Goal: Check status: Check status

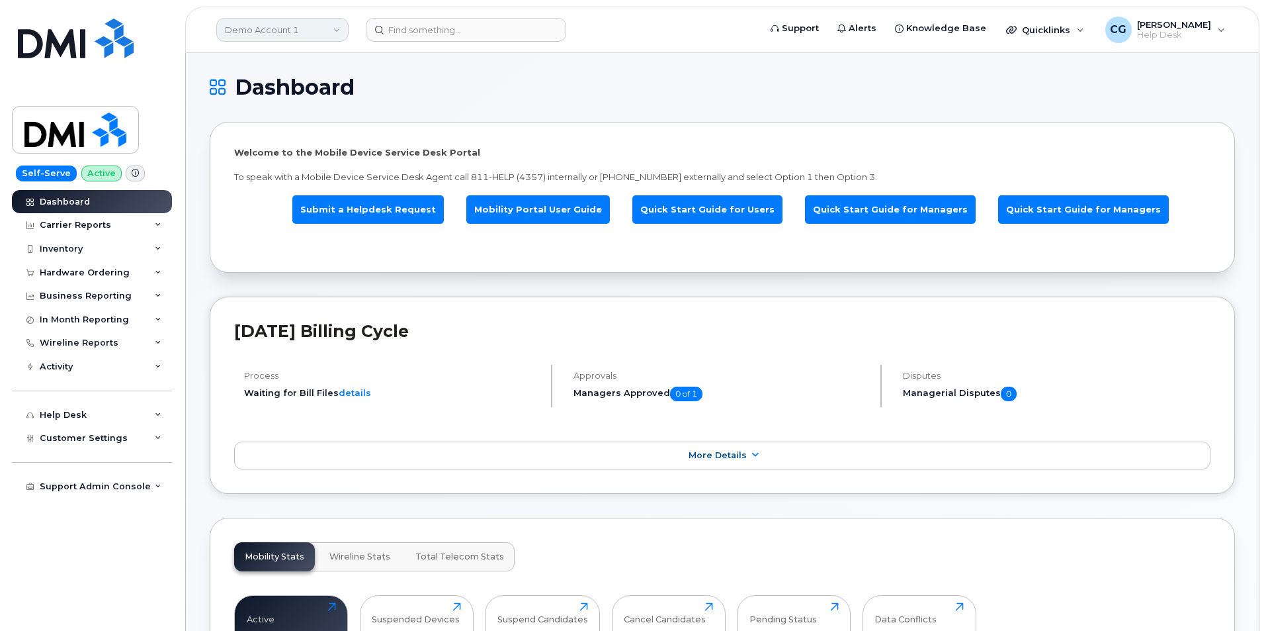
click at [290, 25] on link "Demo Account 1" at bounding box center [282, 30] width 132 height 24
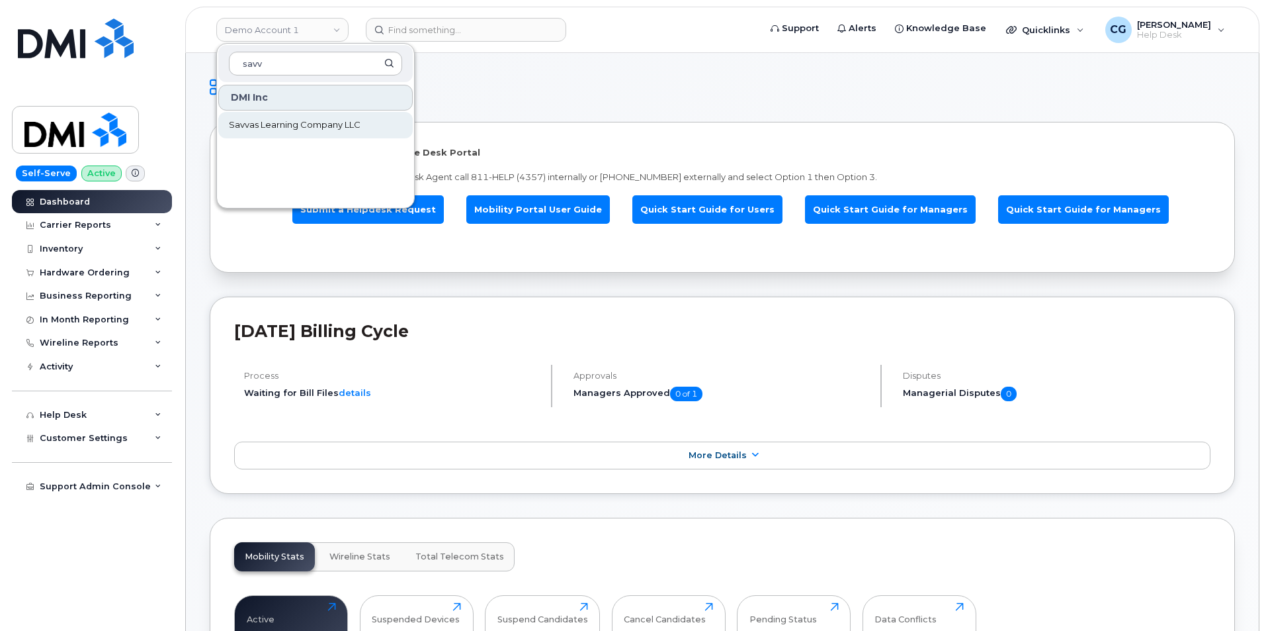
type input "savv"
click at [286, 124] on span "Savvas Learning Company LLC" at bounding box center [295, 124] width 132 height 13
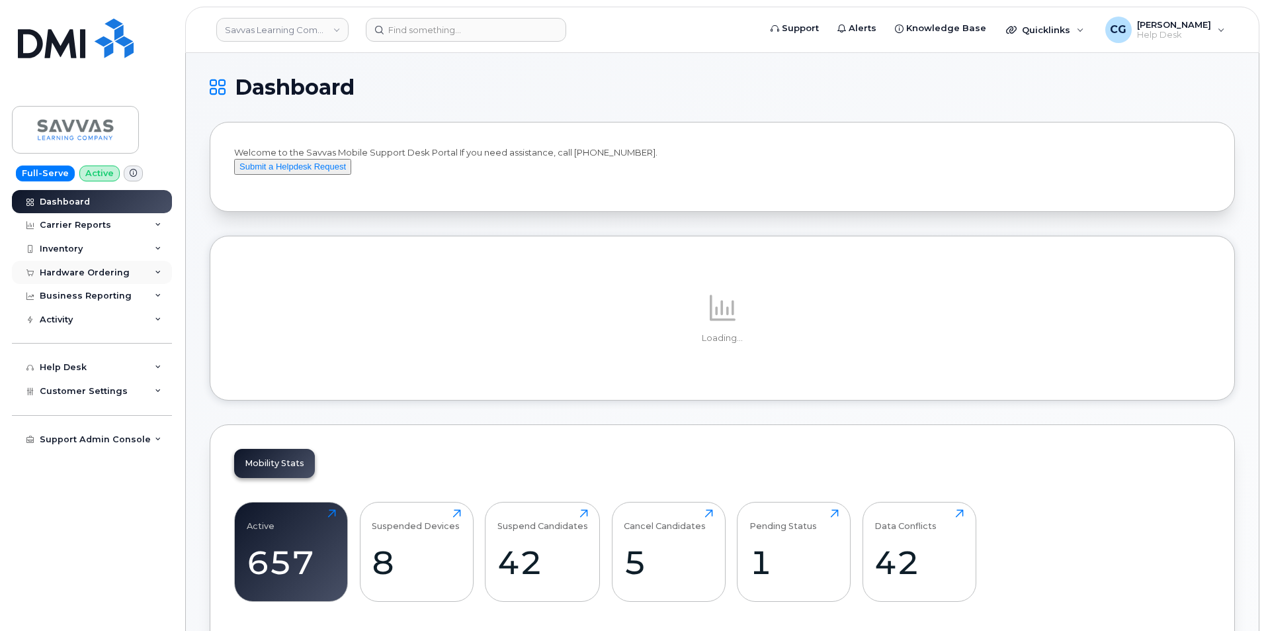
click at [79, 272] on div "Hardware Ordering" at bounding box center [85, 272] width 90 height 11
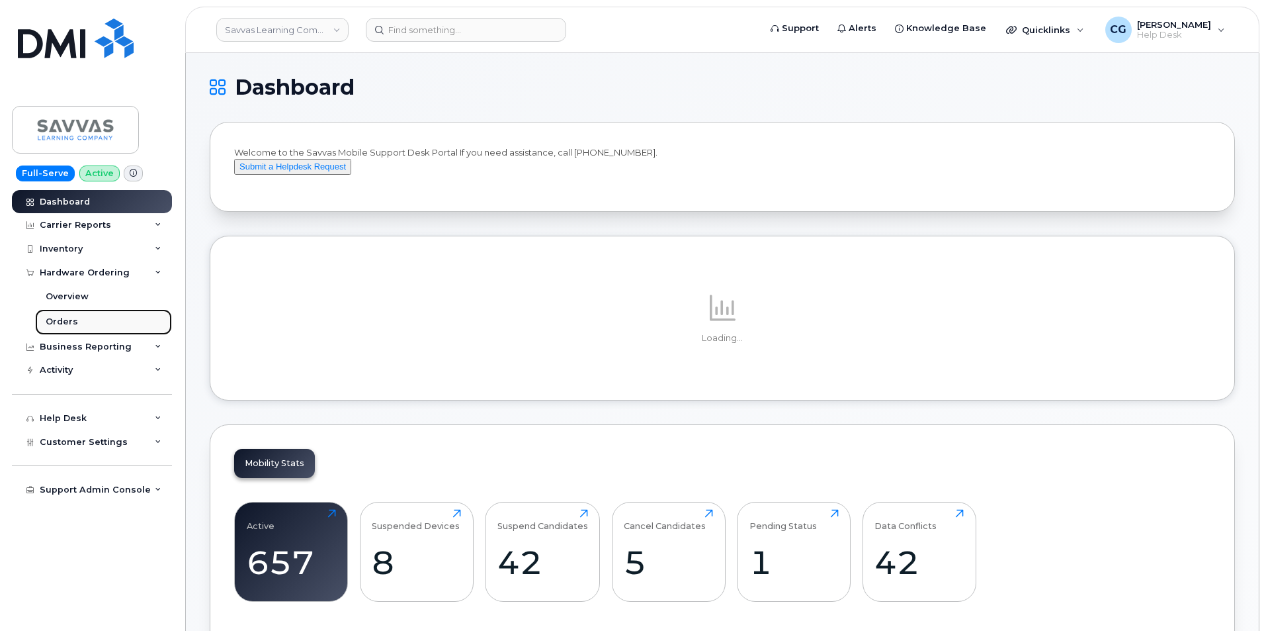
click at [63, 323] on div "Orders" at bounding box center [62, 322] width 32 height 12
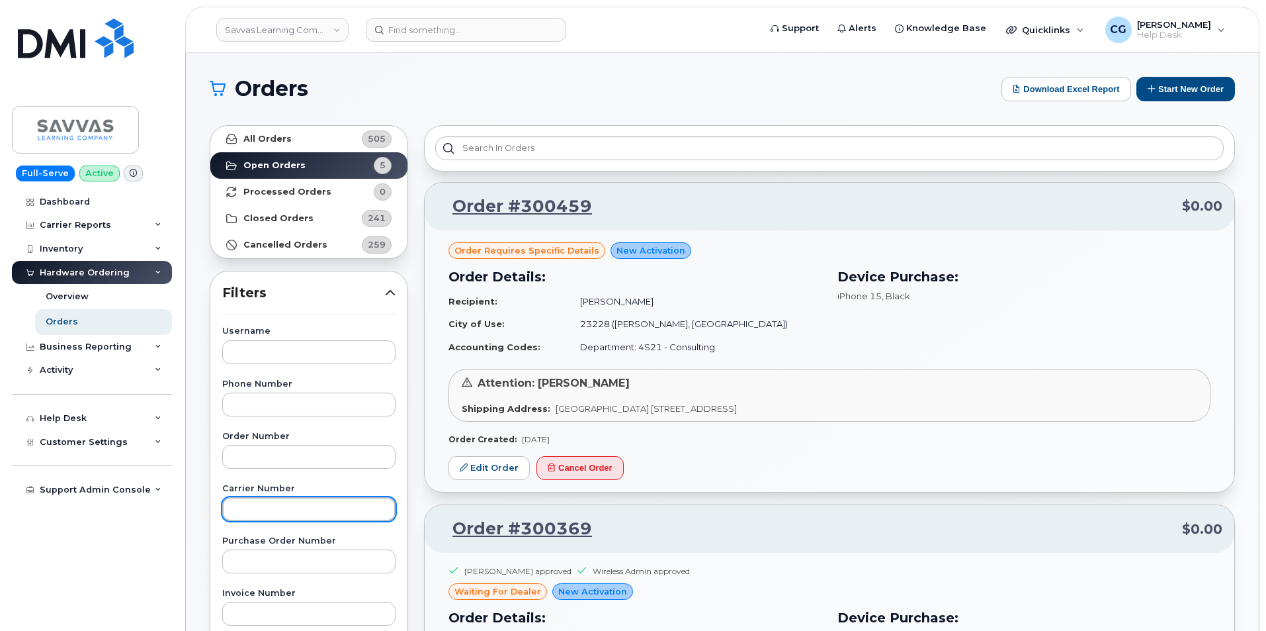
click at [274, 513] on input "text" at bounding box center [308, 509] width 173 height 24
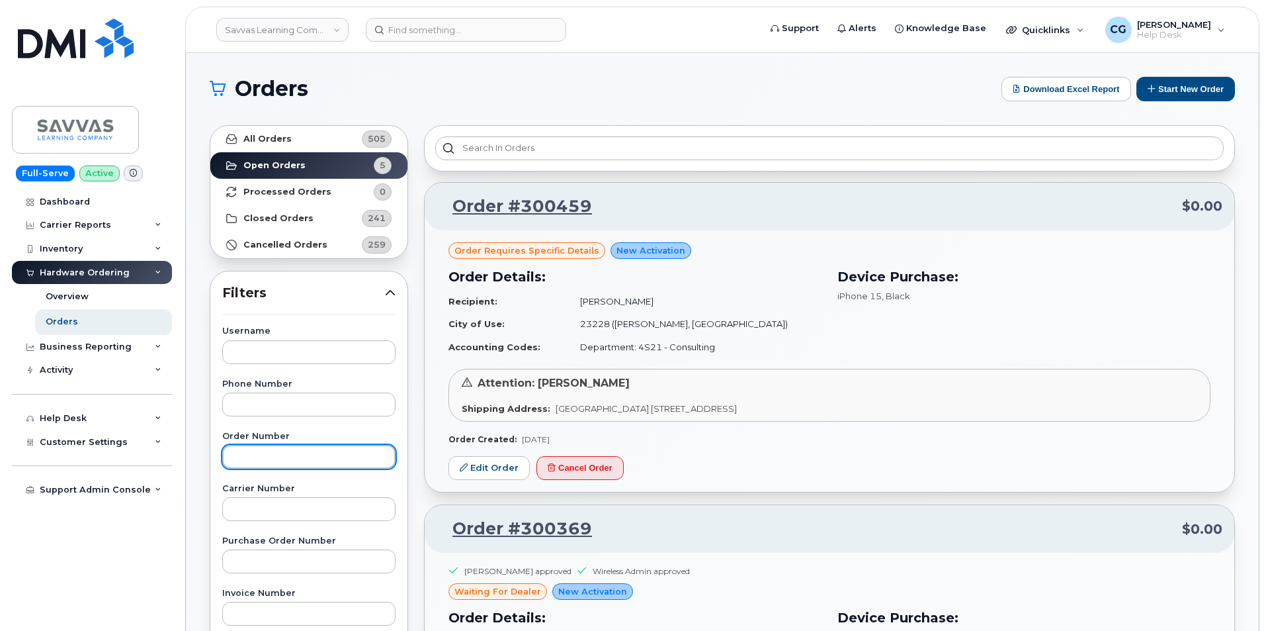
click at [278, 461] on input "text" at bounding box center [308, 457] width 173 height 24
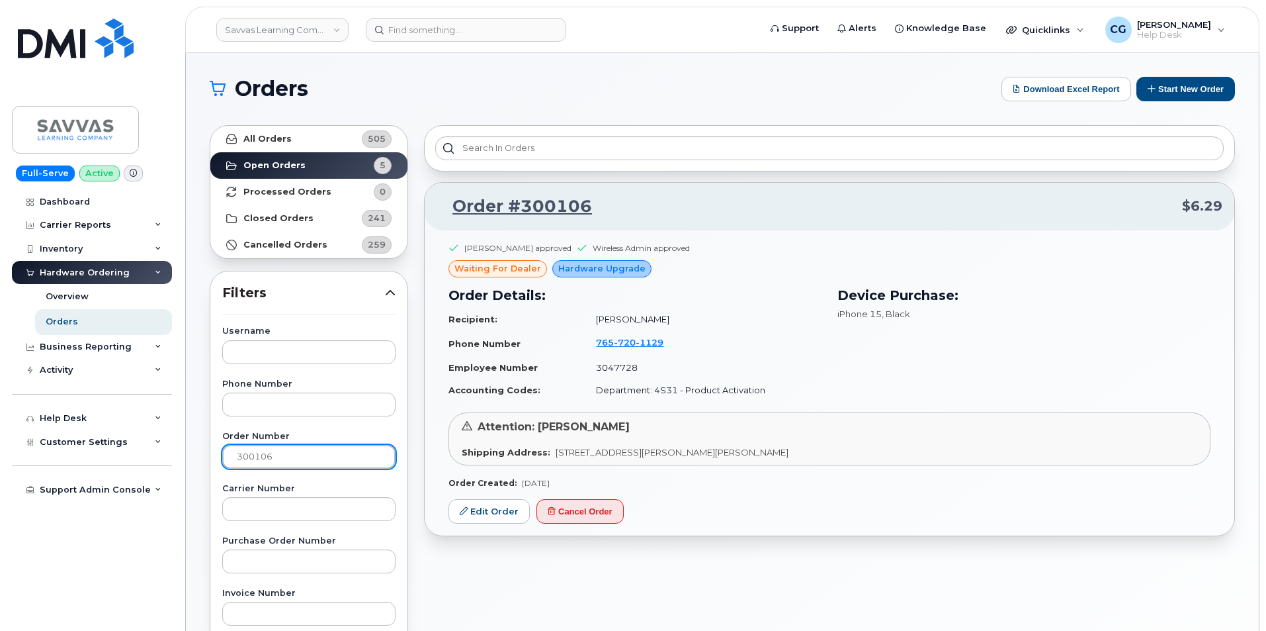
click at [281, 460] on input "300106" at bounding box center [308, 457] width 173 height 24
type input "300029"
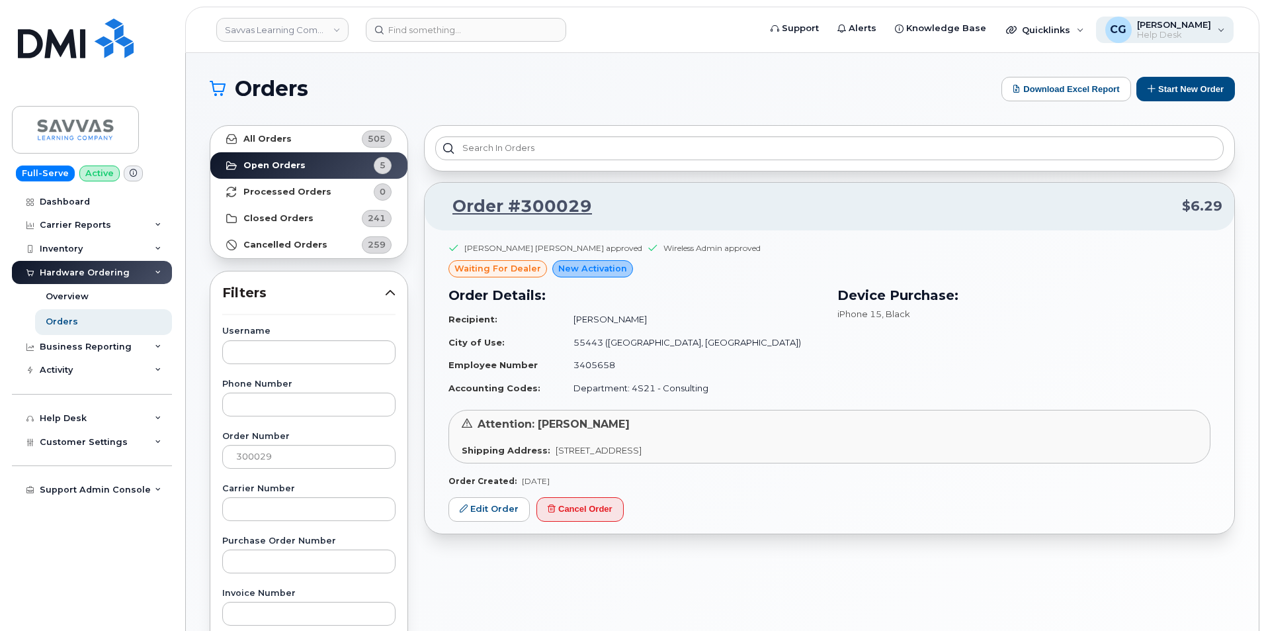
click at [1167, 28] on span "[PERSON_NAME]" at bounding box center [1174, 24] width 74 height 11
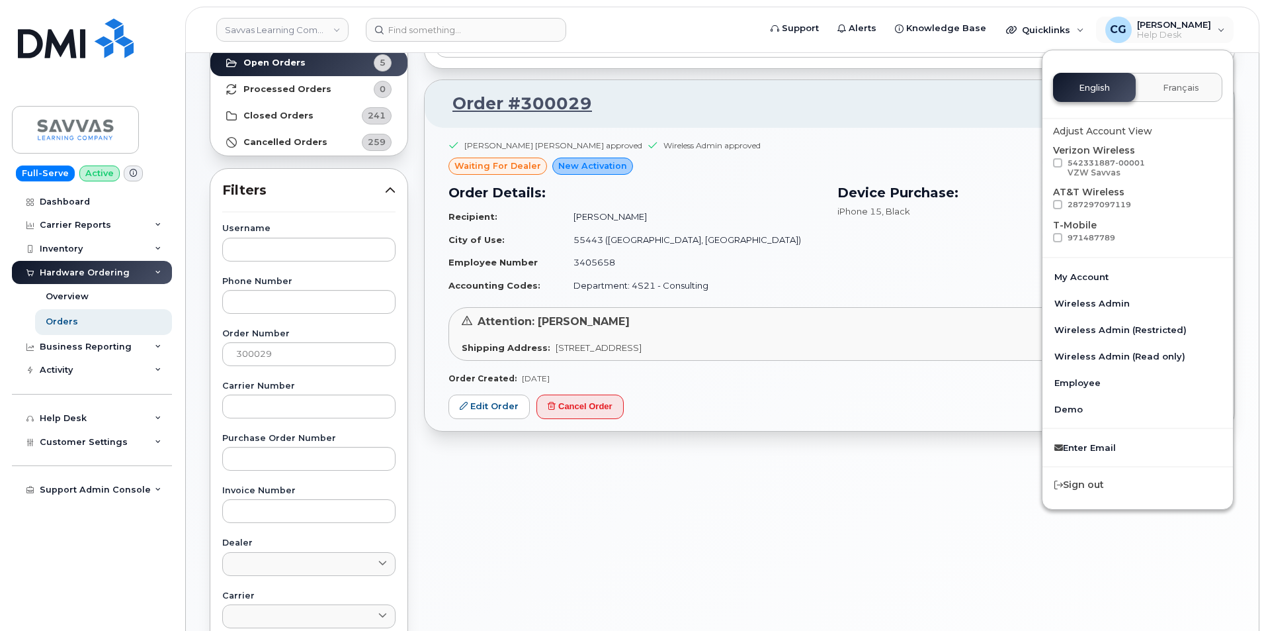
scroll to position [66, 0]
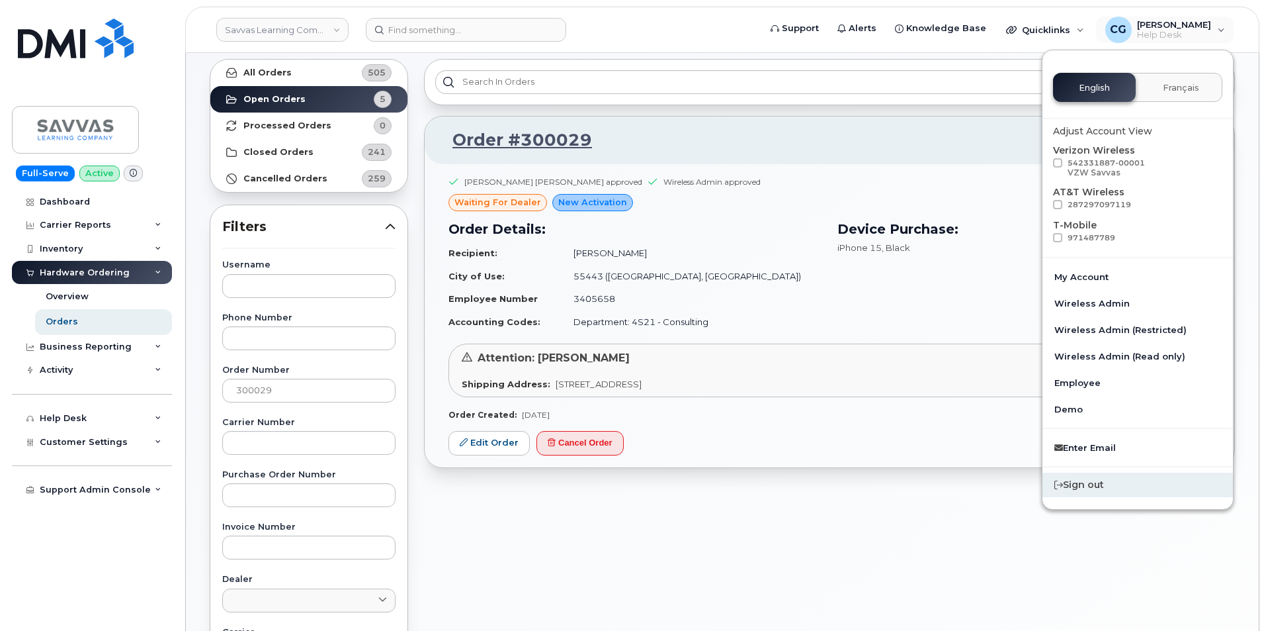
click at [1083, 483] on div "Sign out" at bounding box center [1138, 484] width 191 height 24
